Goal: Task Accomplishment & Management: Use online tool/utility

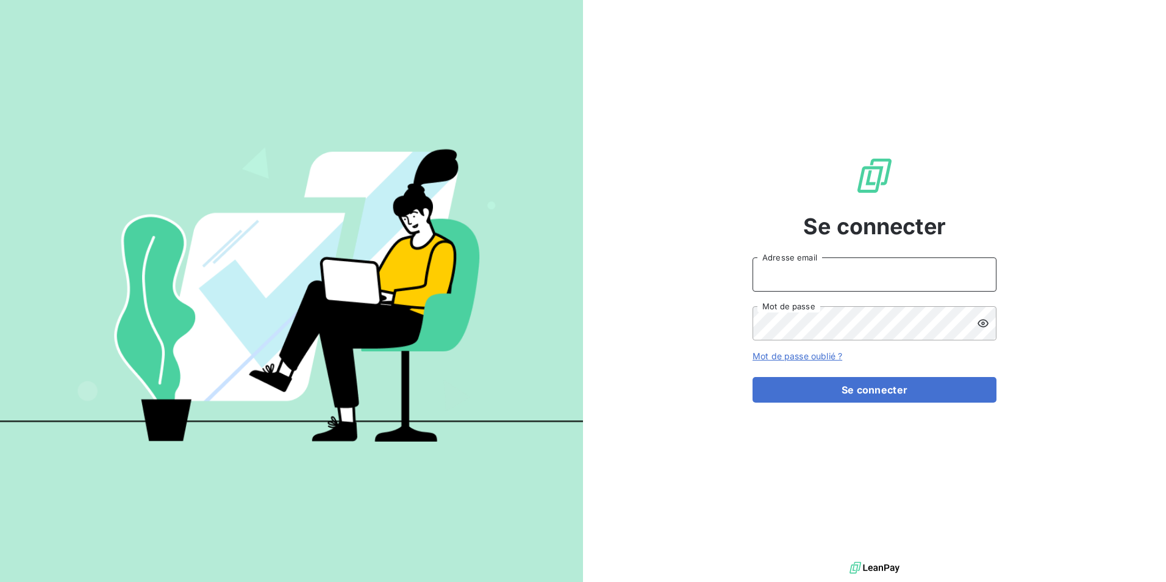
click at [822, 271] on input "Adresse email" at bounding box center [874, 274] width 244 height 34
type input "[EMAIL_ADDRESS][PERSON_NAME][DOMAIN_NAME]"
click at [752, 377] on button "Se connecter" at bounding box center [874, 390] width 244 height 26
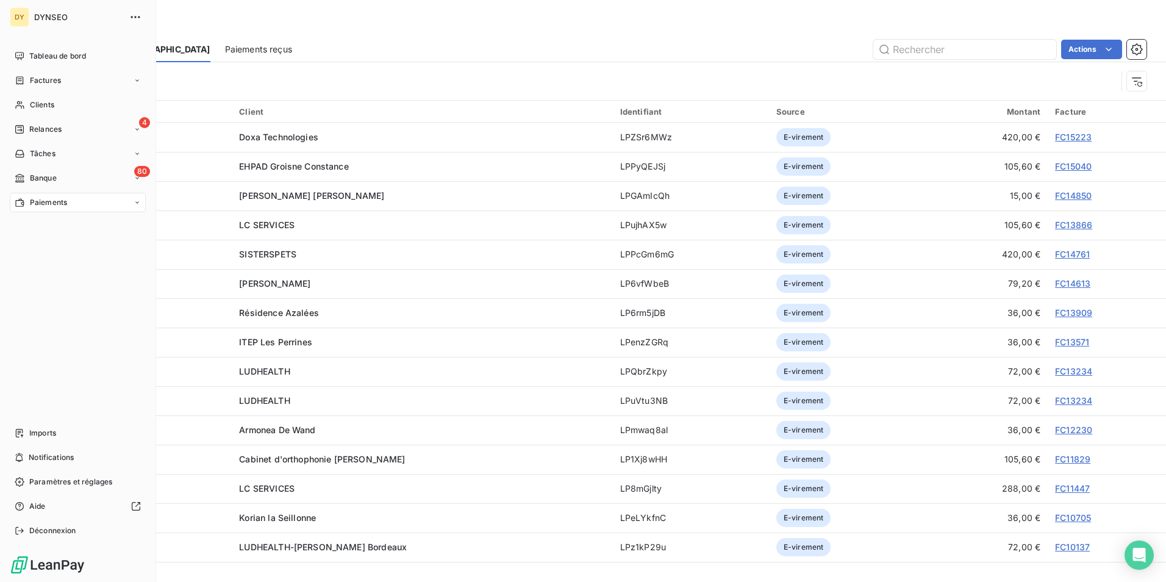
click at [35, 204] on span "Paiements" at bounding box center [48, 202] width 37 height 11
click at [46, 177] on span "Banque" at bounding box center [43, 178] width 27 height 11
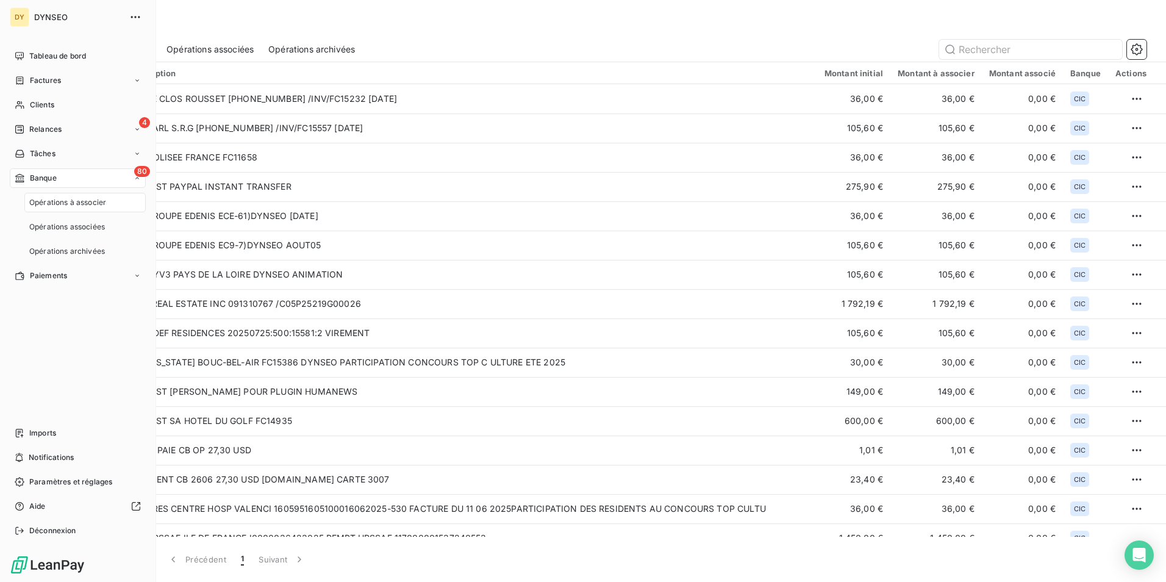
click at [52, 196] on div "Opérations à associer" at bounding box center [84, 203] width 121 height 20
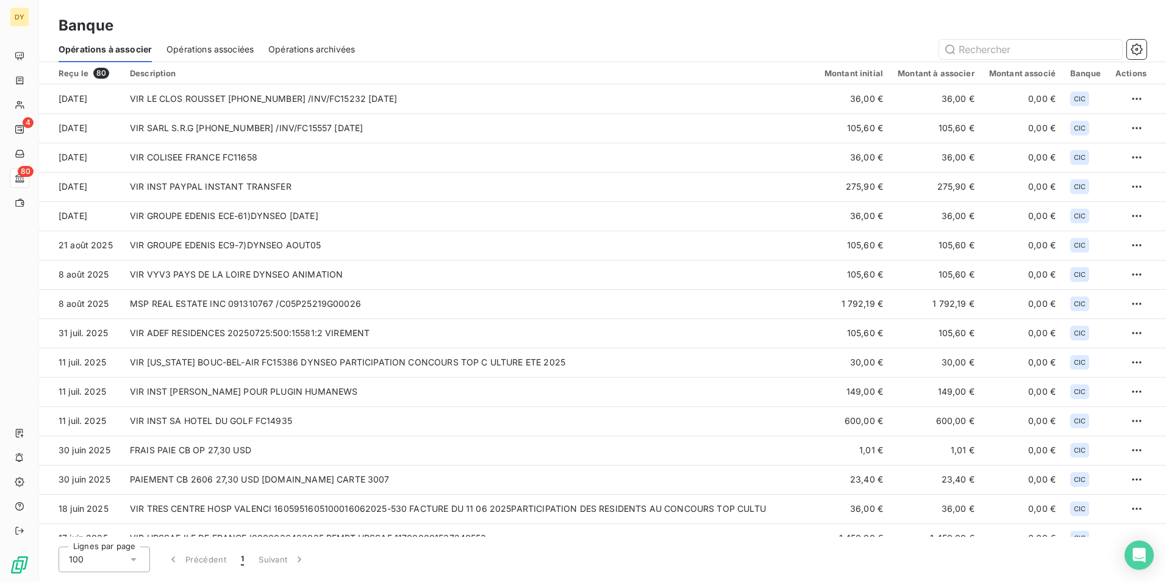
click at [205, 49] on span "Opérations associées" at bounding box center [209, 49] width 87 height 12
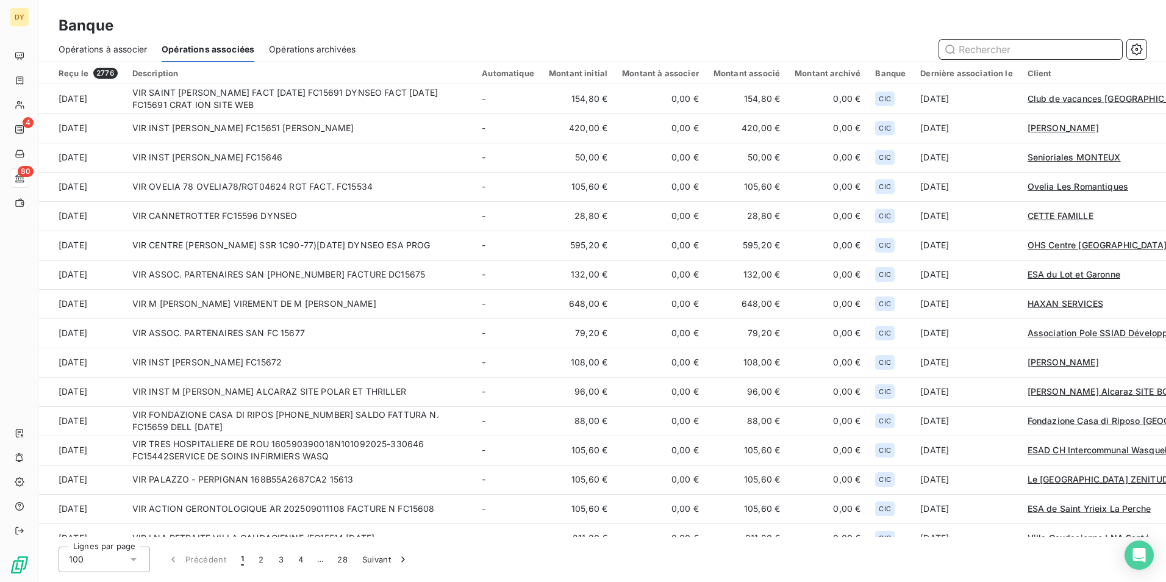
click at [138, 50] on span "Opérations à associer" at bounding box center [103, 49] width 88 height 12
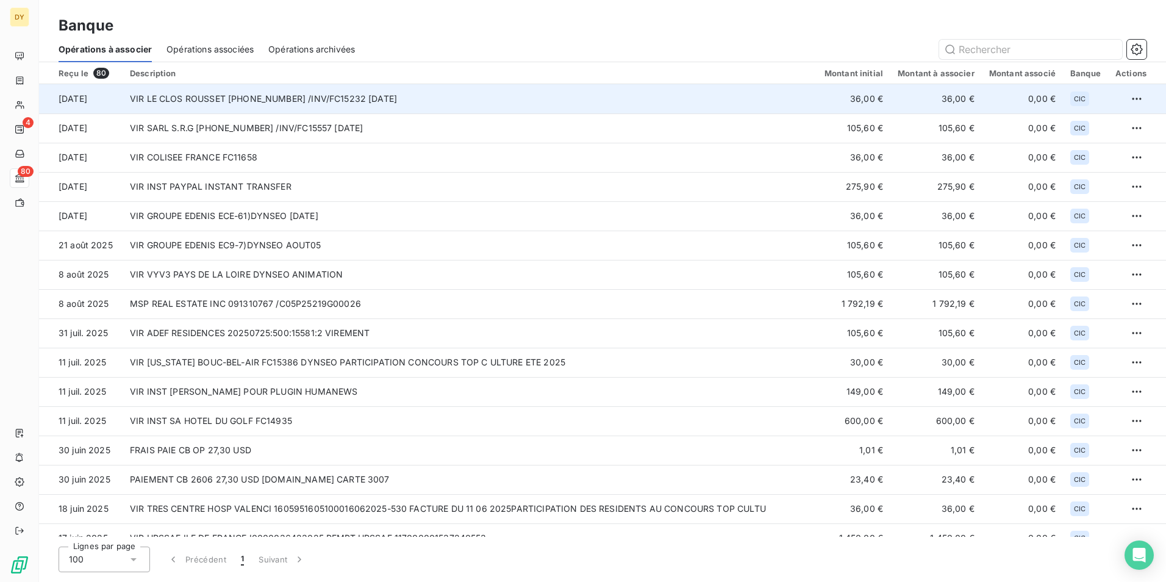
click at [225, 94] on td "VIR LE CLOS ROUSSET [PHONE_NUMBER] /INV/FC15232 [DATE]" at bounding box center [470, 98] width 694 height 29
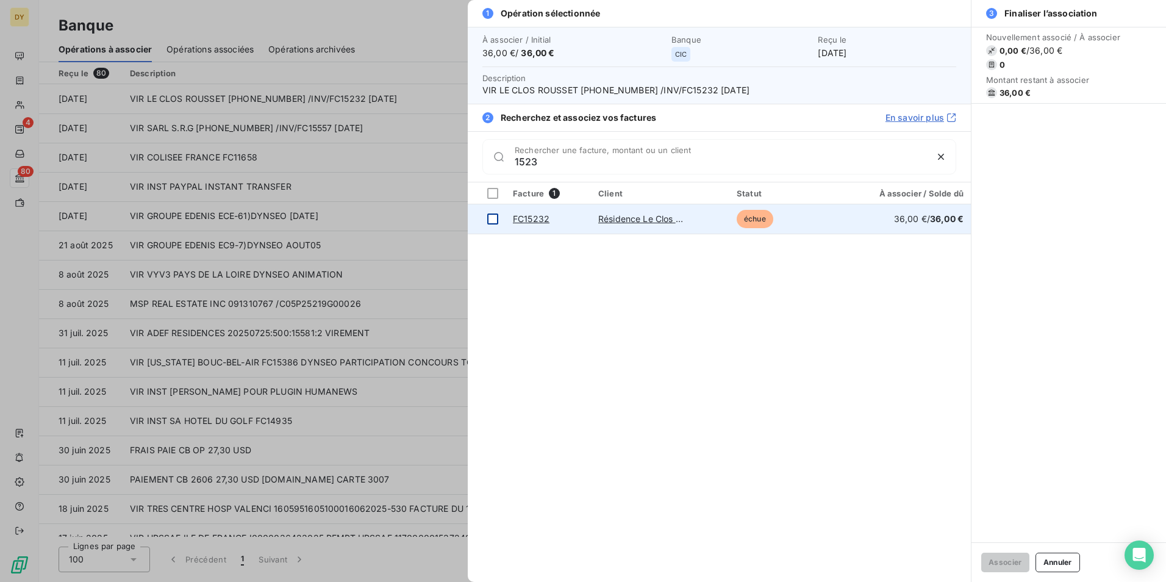
type input "1523"
click at [494, 225] on td at bounding box center [487, 218] width 38 height 29
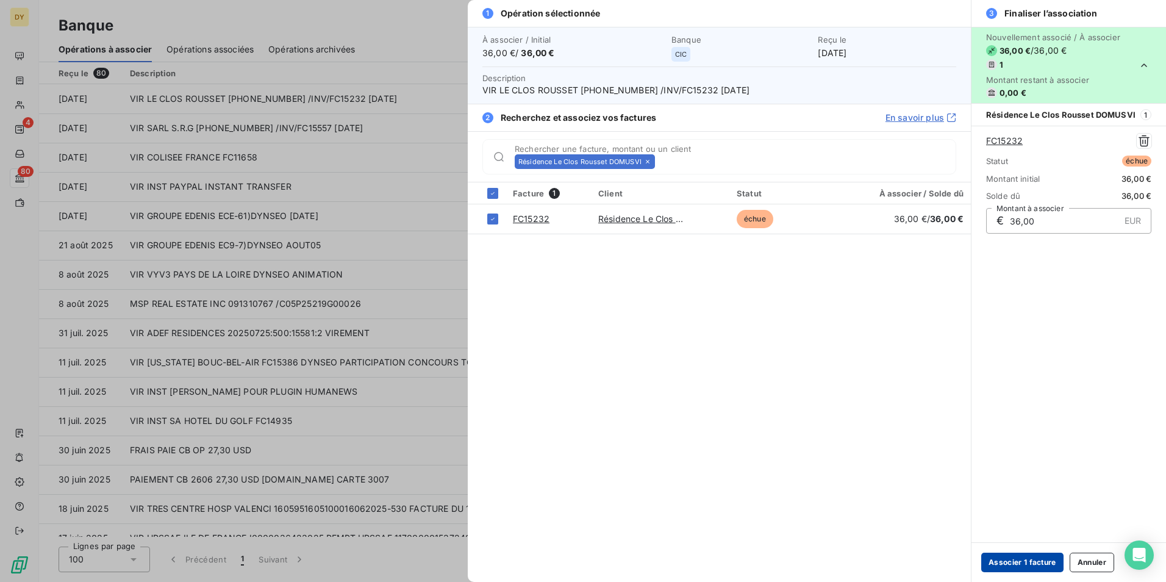
click at [1049, 561] on button "Associer 1 facture" at bounding box center [1022, 562] width 82 height 20
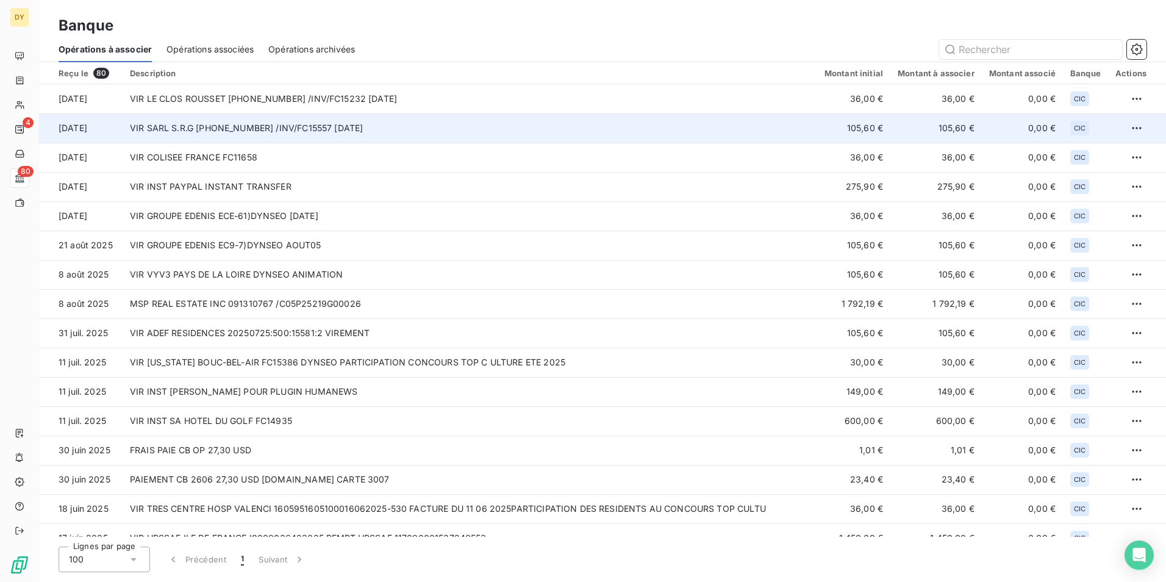
click at [352, 133] on td "VIR SARL S.R.G [PHONE_NUMBER] /INV/FC15557 [DATE]" at bounding box center [470, 127] width 694 height 29
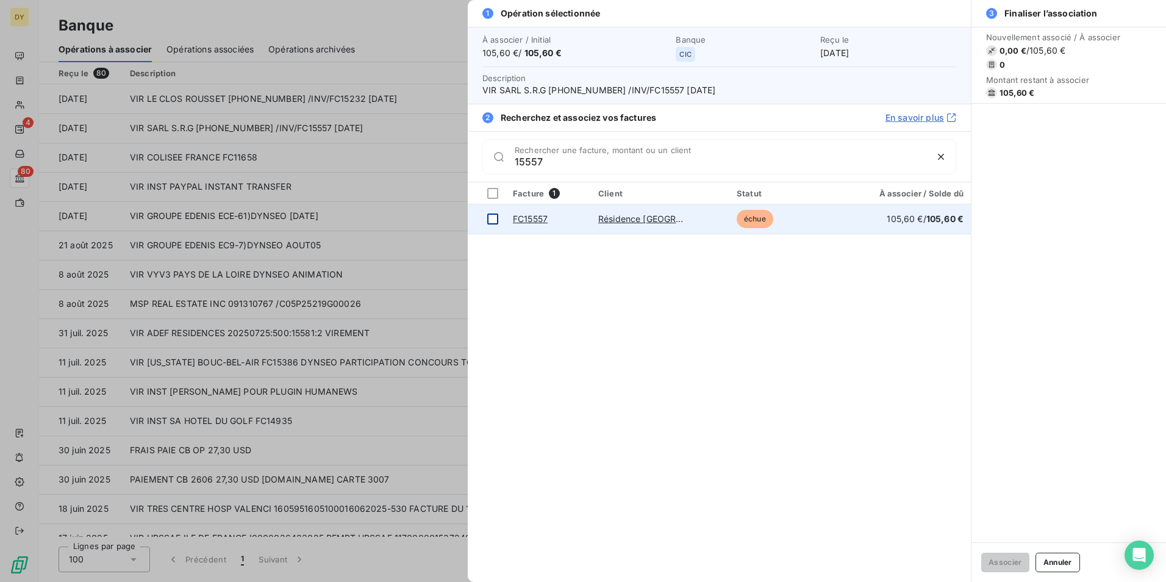
type input "15557"
click at [491, 216] on div at bounding box center [492, 218] width 11 height 11
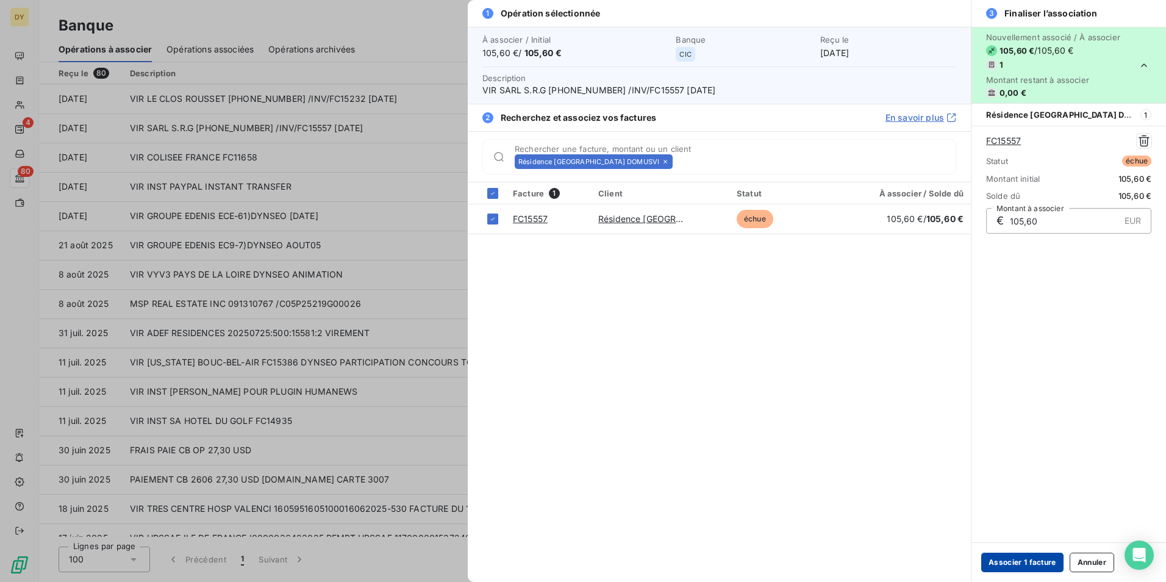
click at [1038, 570] on button "Associer 1 facture" at bounding box center [1022, 562] width 82 height 20
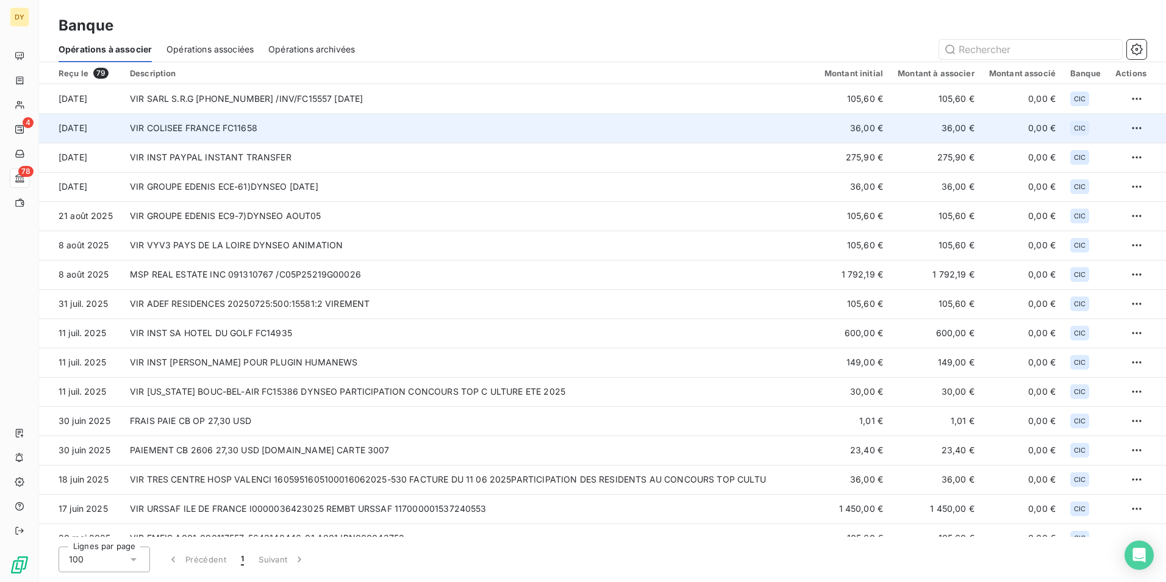
click at [231, 132] on td "VIR COLISEE FRANCE FC11658" at bounding box center [470, 127] width 694 height 29
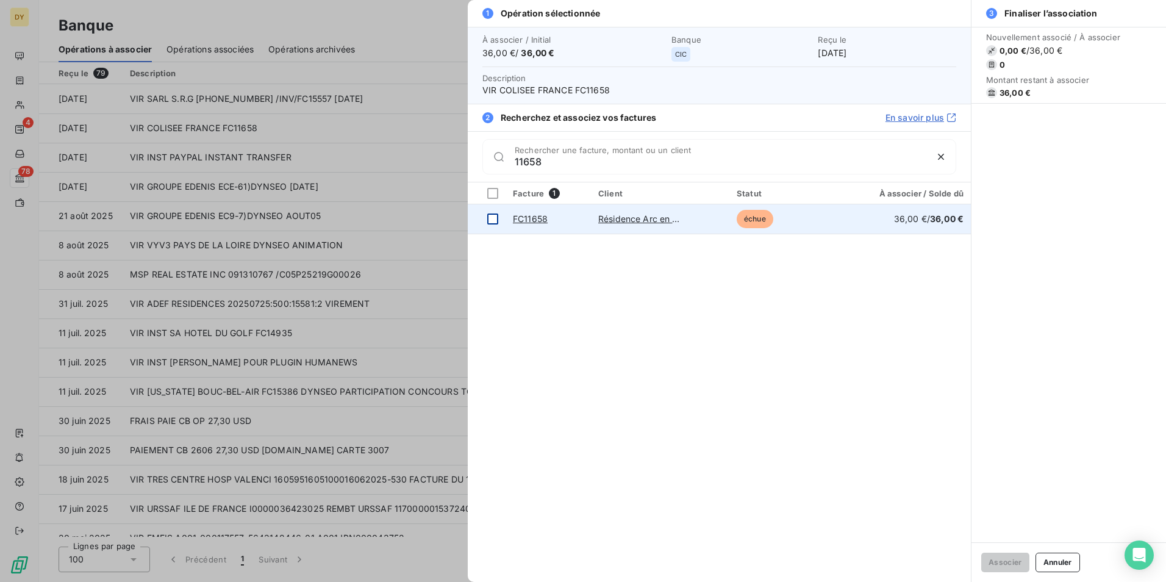
type input "11658"
click at [487, 221] on div at bounding box center [492, 218] width 11 height 11
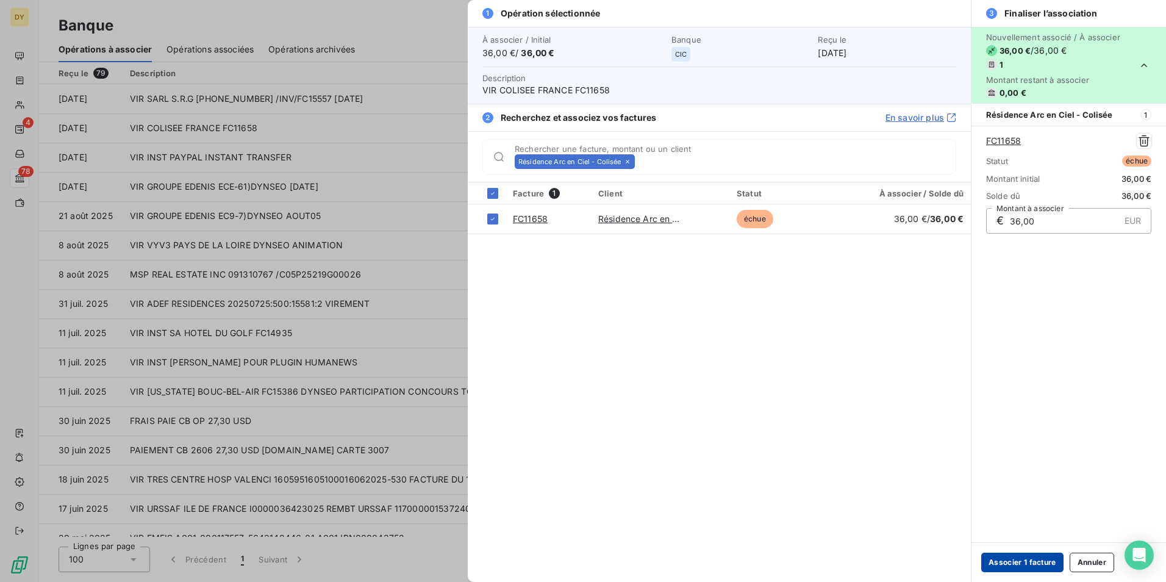
click at [1030, 561] on button "Associer 1 facture" at bounding box center [1022, 562] width 82 height 20
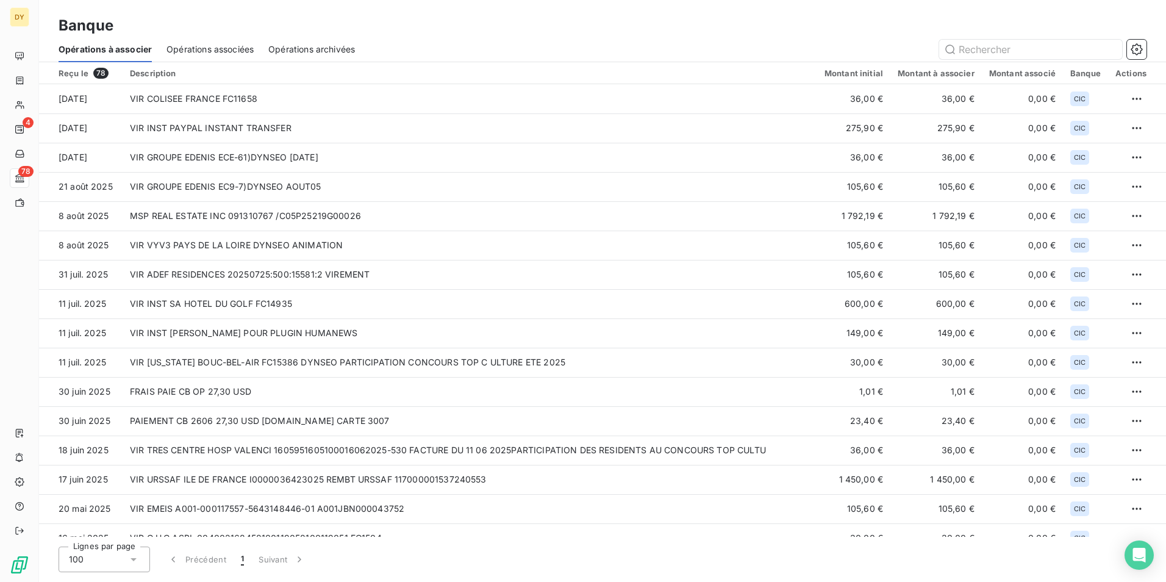
click at [219, 49] on span "Opérations associées" at bounding box center [209, 49] width 87 height 12
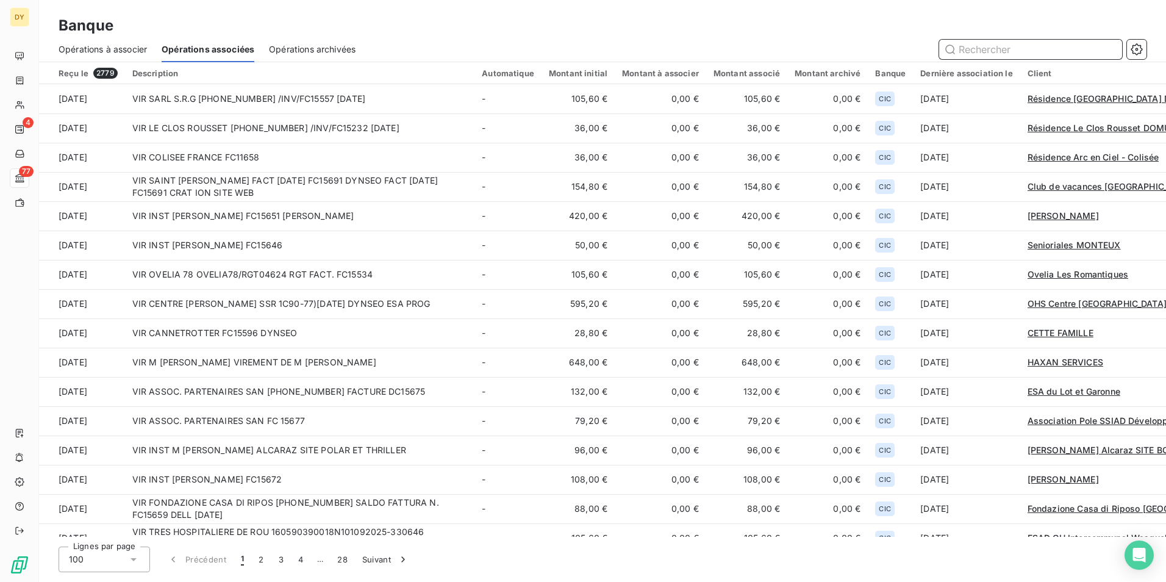
drag, startPoint x: 123, startPoint y: 44, endPoint x: 132, endPoint y: 43, distance: 9.2
click at [123, 44] on span "Opérations à associer" at bounding box center [103, 49] width 88 height 12
